Goal: Transaction & Acquisition: Purchase product/service

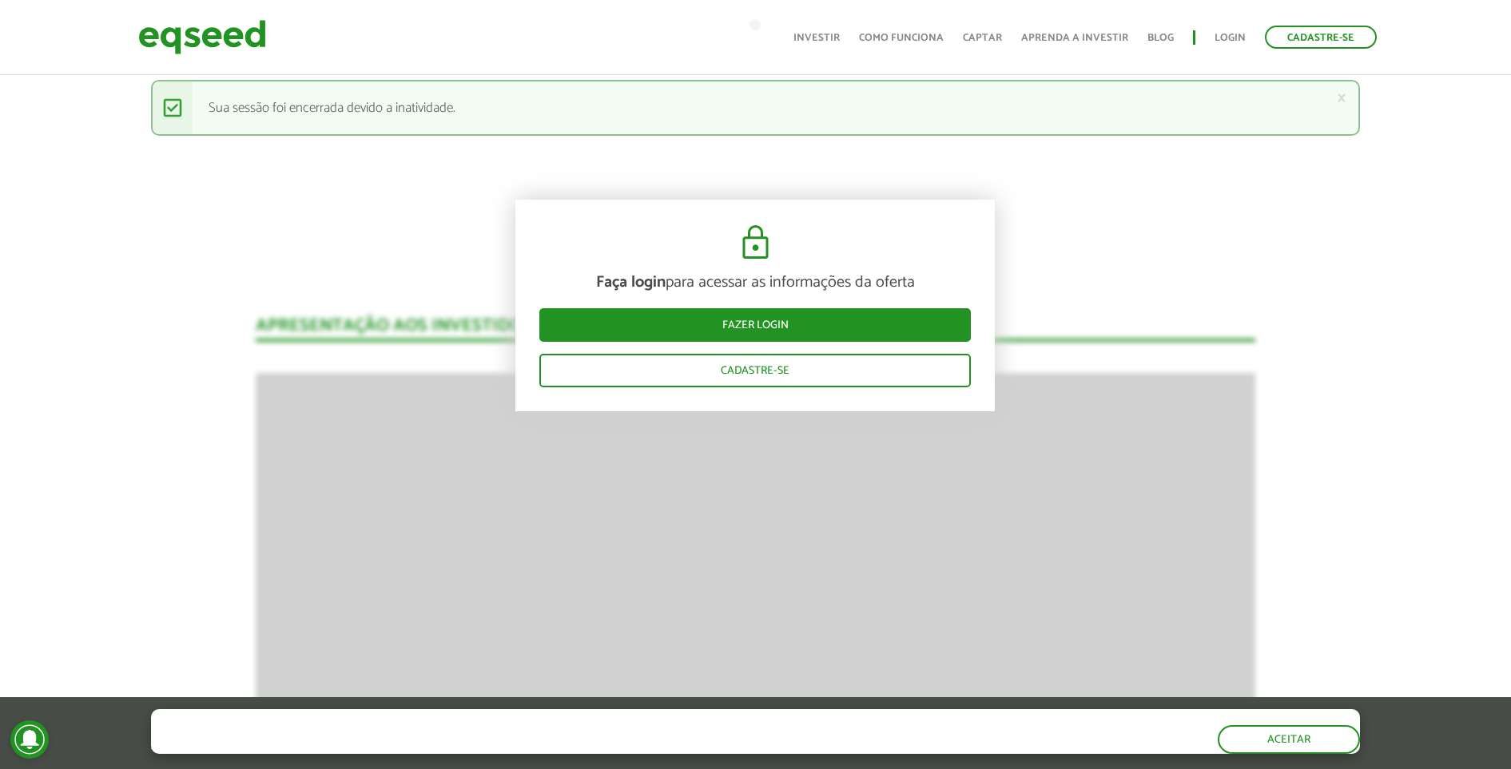
scroll to position [1798, 0]
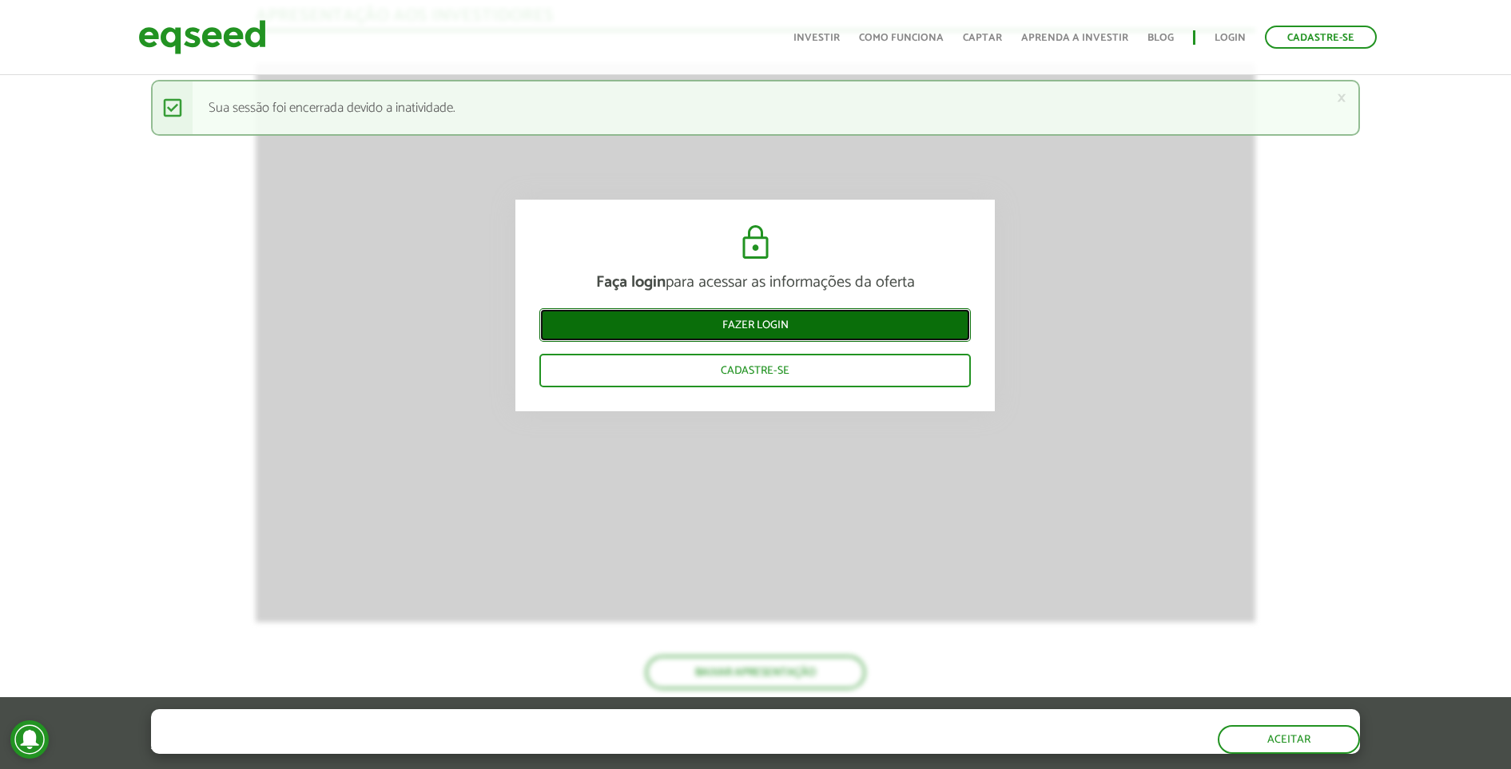
click at [745, 338] on link "Fazer login" at bounding box center [754, 325] width 431 height 34
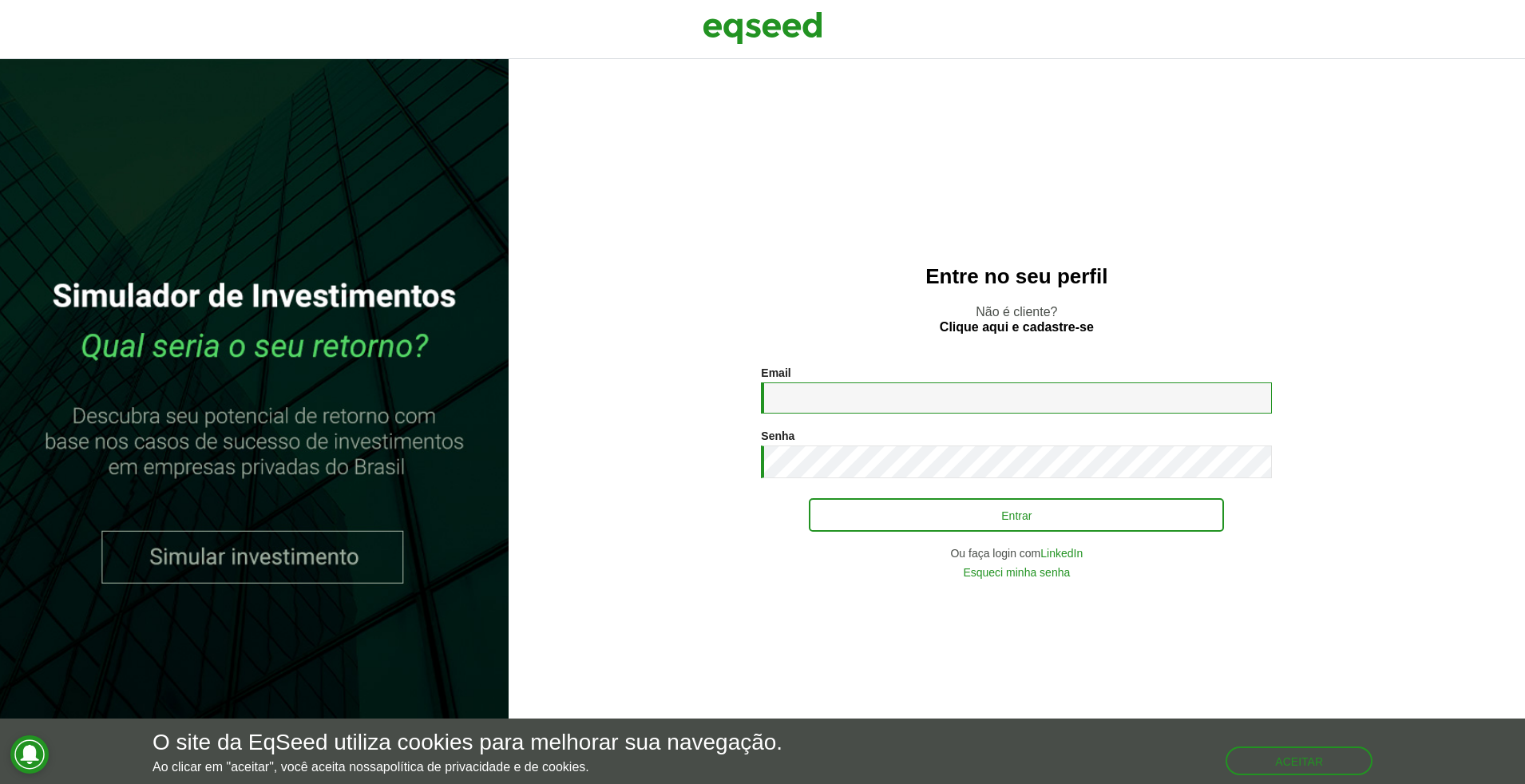
type input "**********"
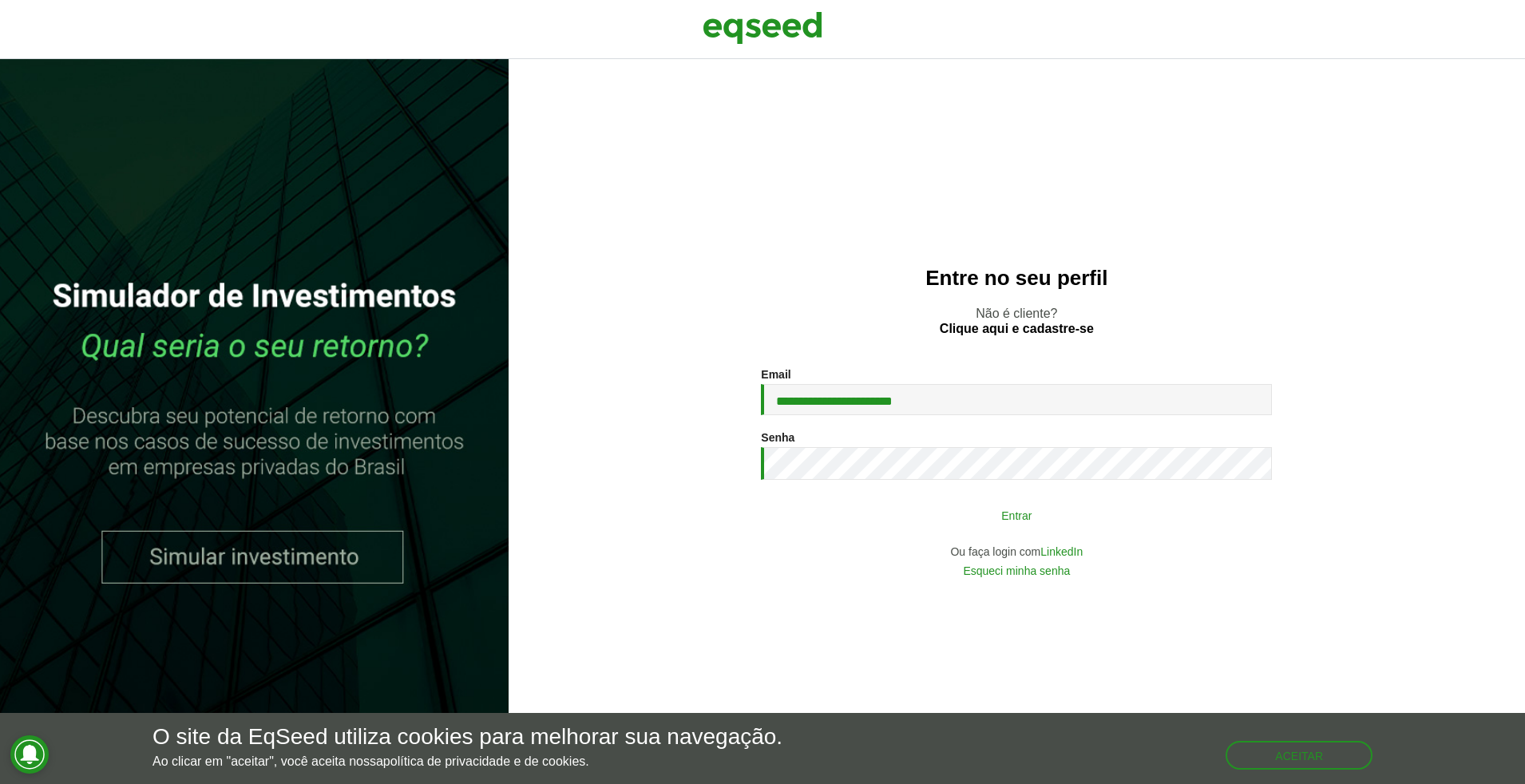
click at [965, 507] on button "Entrar" at bounding box center [1015, 514] width 415 height 30
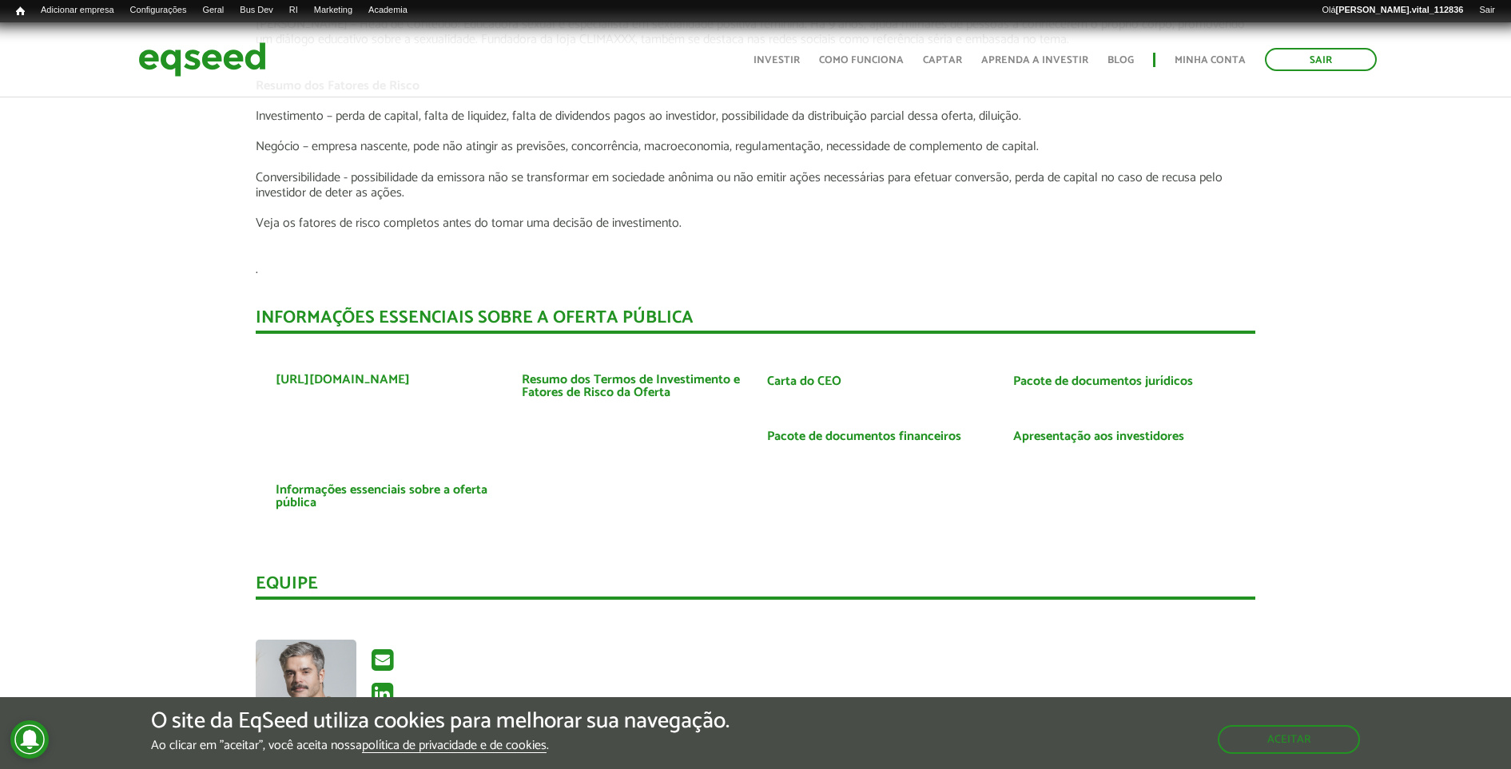
scroll to position [3196, 0]
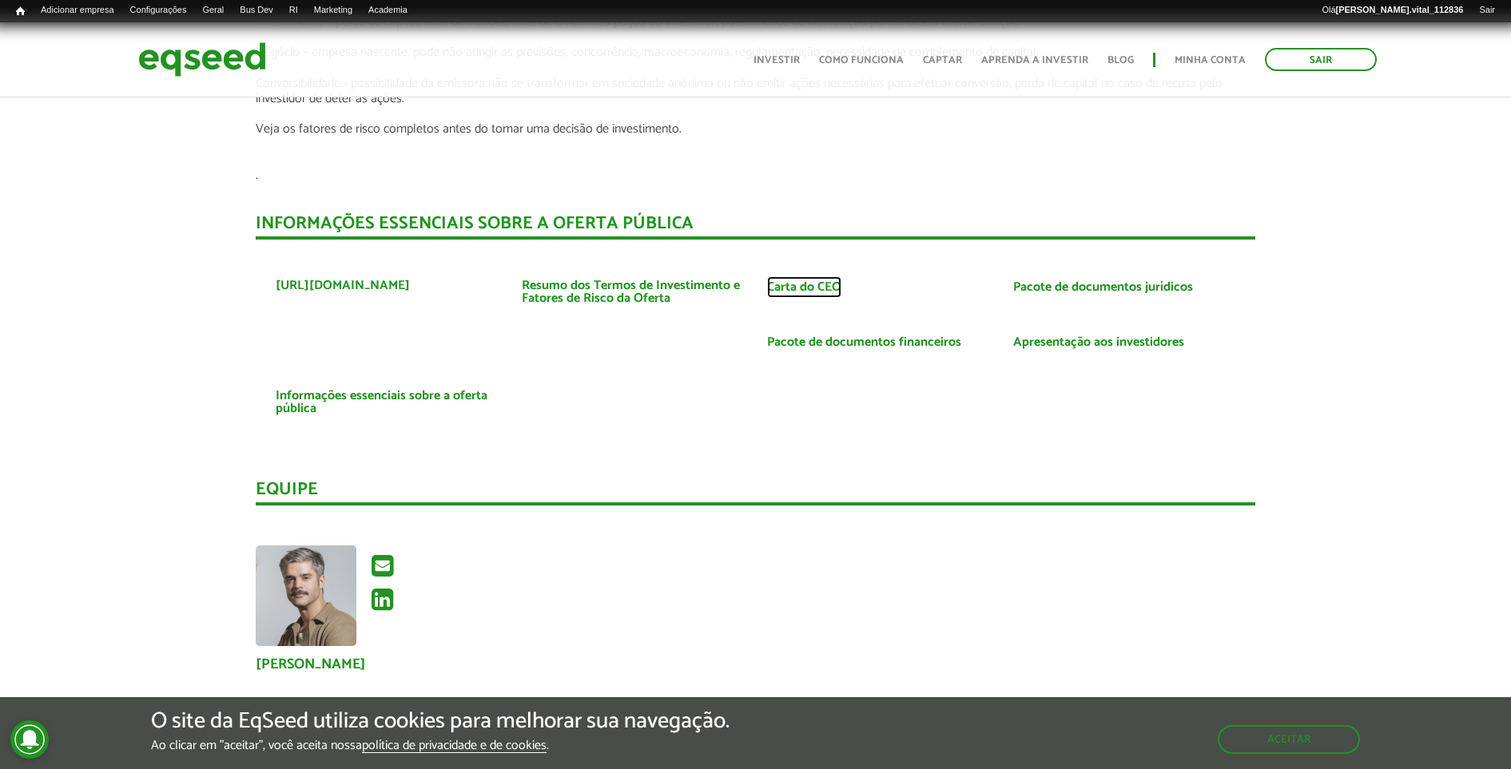
click at [785, 281] on link "Carta do CEO" at bounding box center [804, 287] width 74 height 13
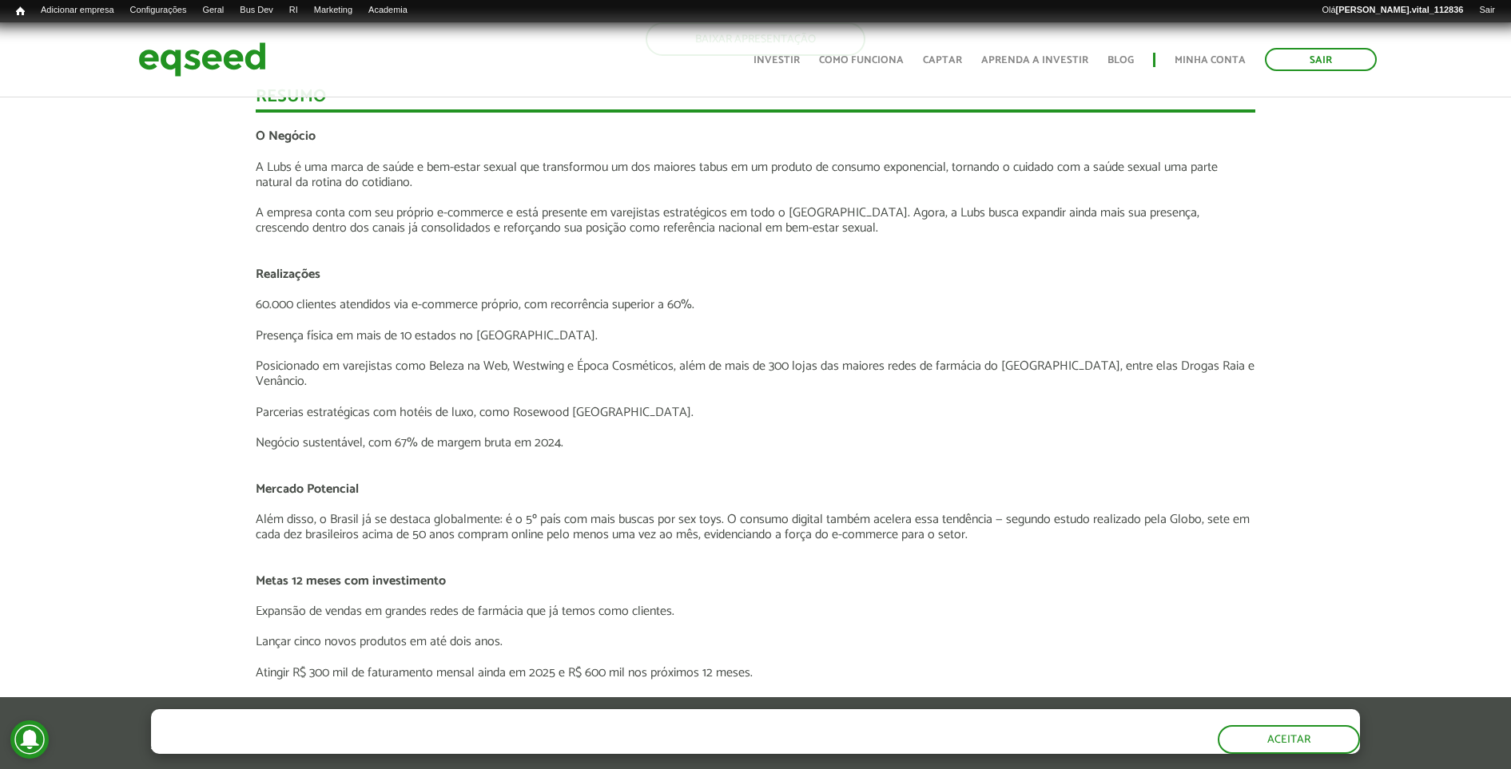
scroll to position [2297, 0]
